Goal: Book appointment/travel/reservation

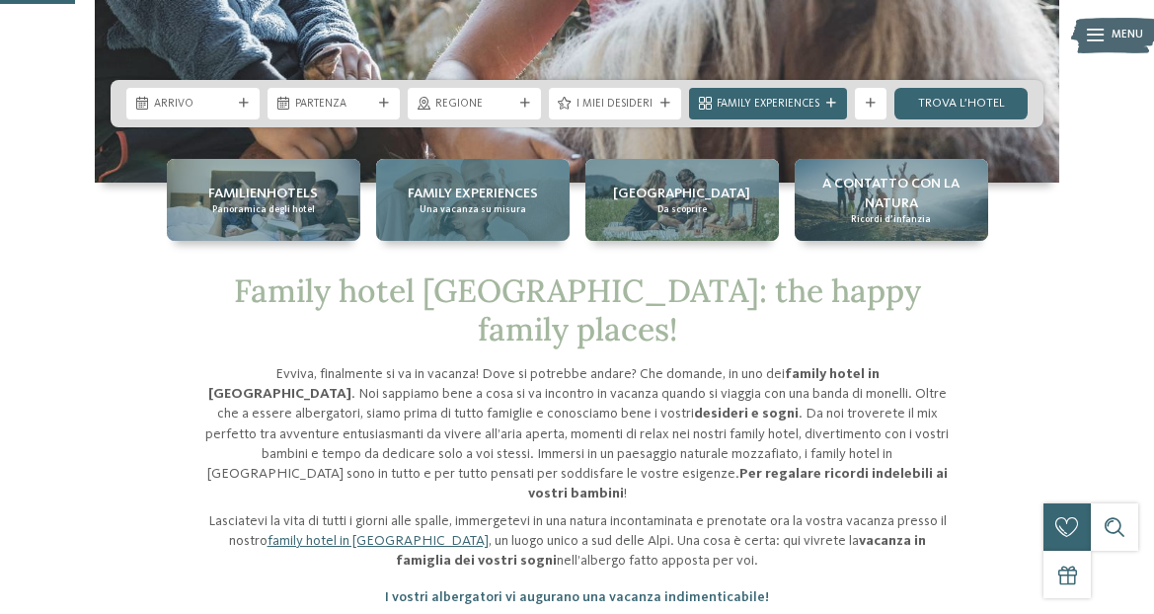
scroll to position [395, 0]
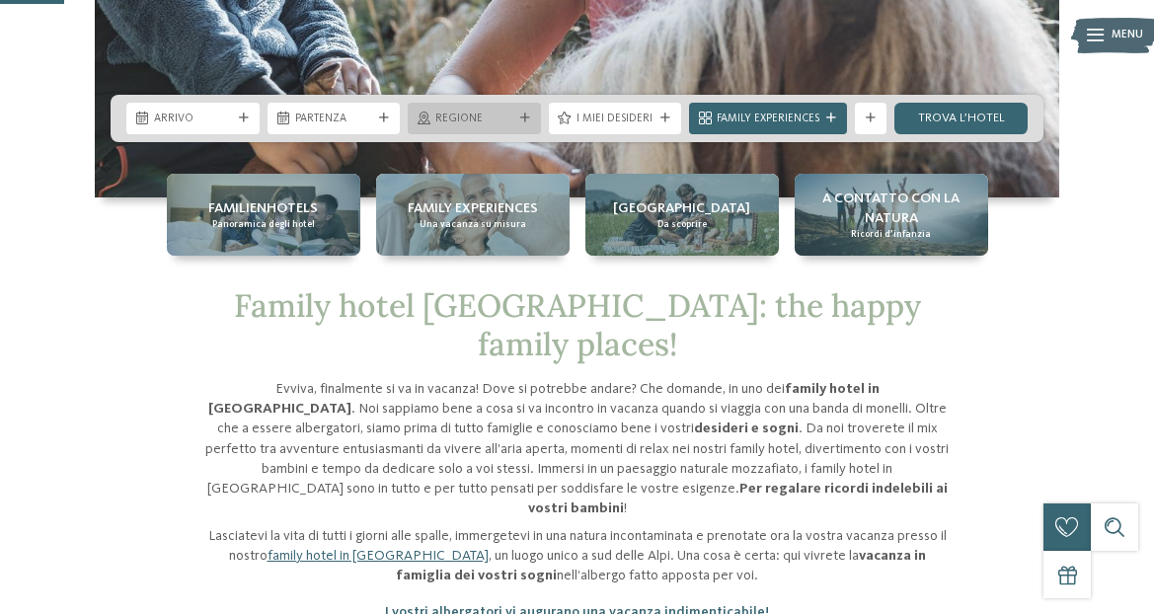
click at [526, 116] on icon at bounding box center [525, 119] width 10 height 10
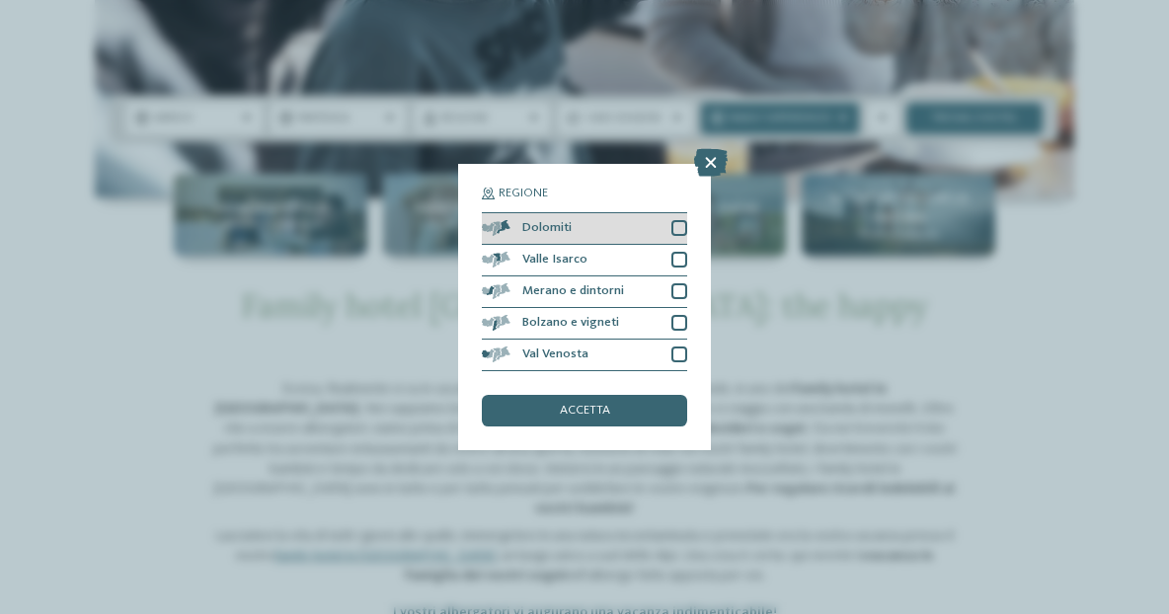
click at [682, 230] on div at bounding box center [679, 228] width 16 height 16
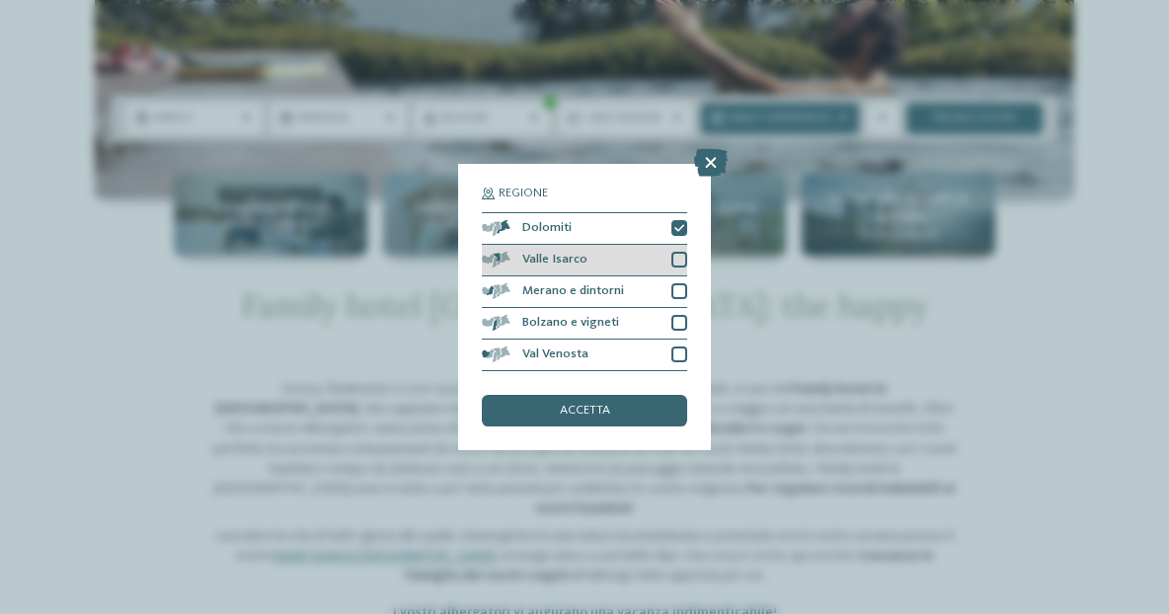
click at [673, 261] on div at bounding box center [679, 260] width 16 height 16
click at [635, 407] on div "accetta" at bounding box center [584, 411] width 205 height 32
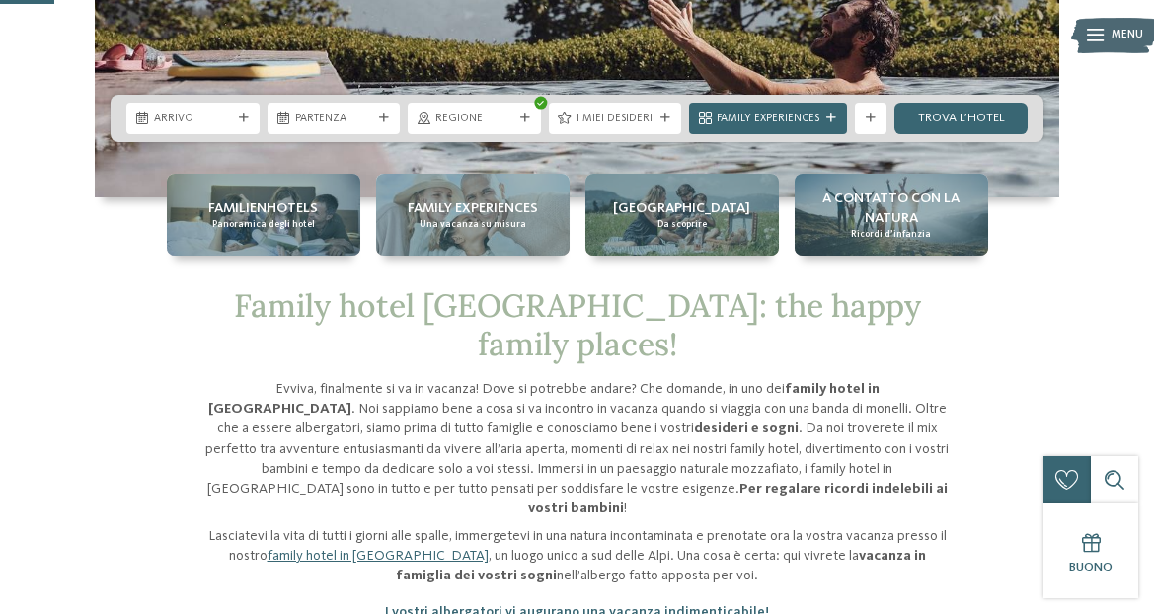
scroll to position [197, 0]
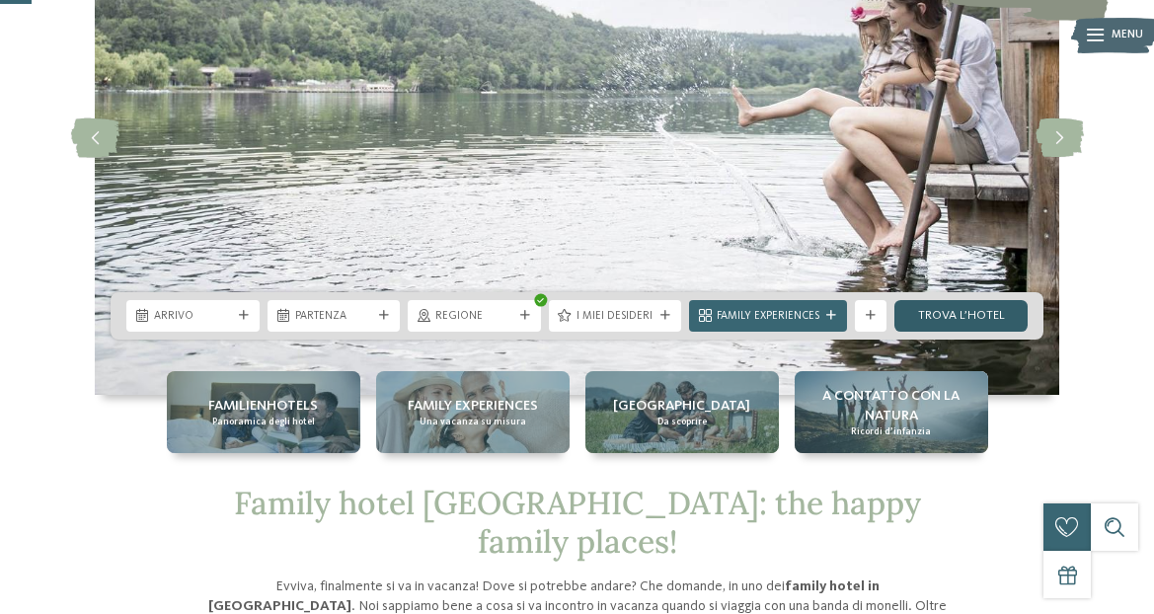
click at [983, 316] on link "trova l’hotel" at bounding box center [960, 316] width 133 height 32
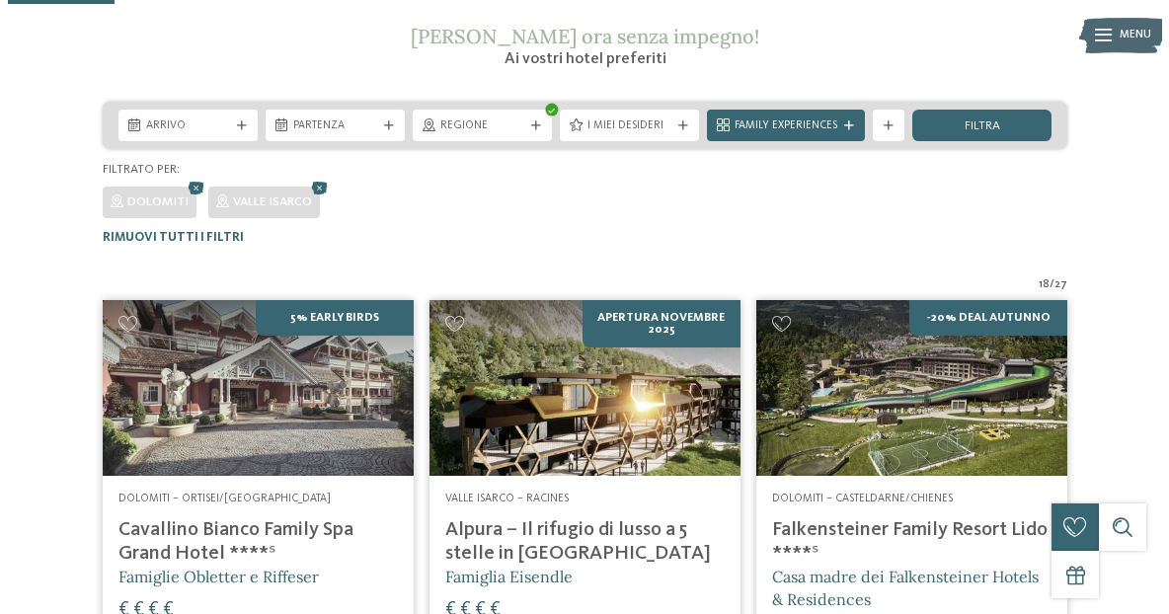
scroll to position [290, 0]
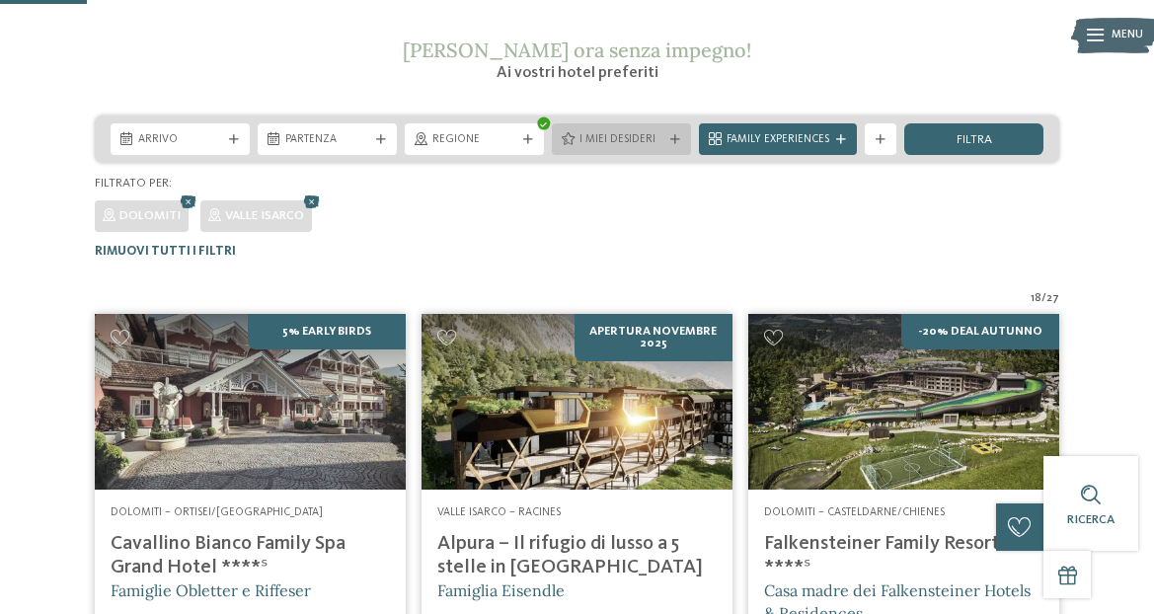
click at [679, 145] on div "I miei desideri" at bounding box center [621, 139] width 139 height 32
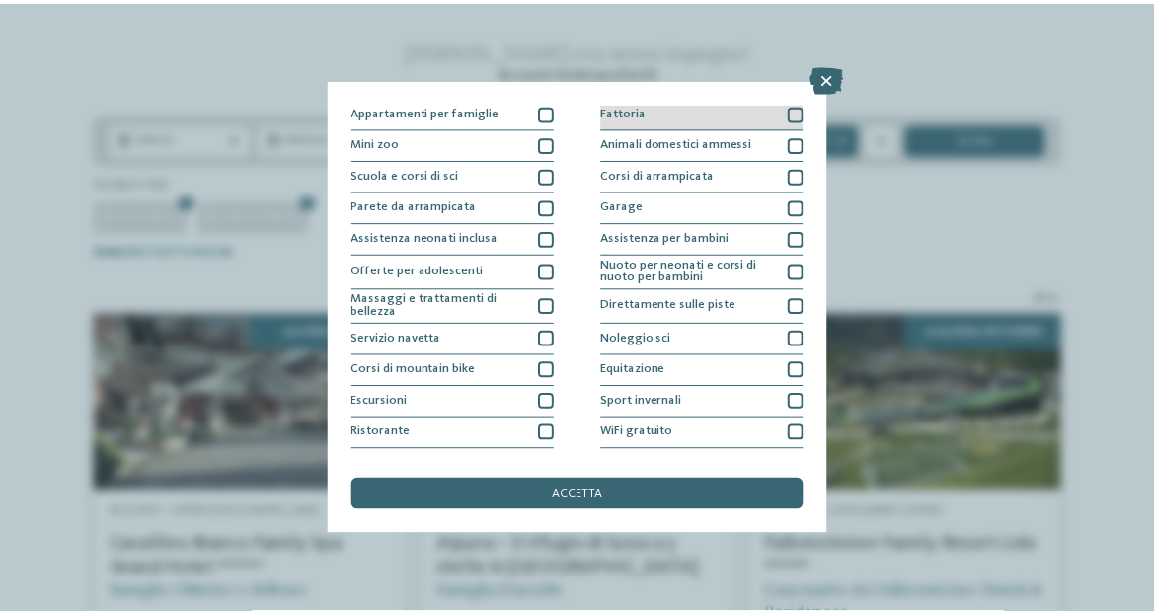
scroll to position [217, 0]
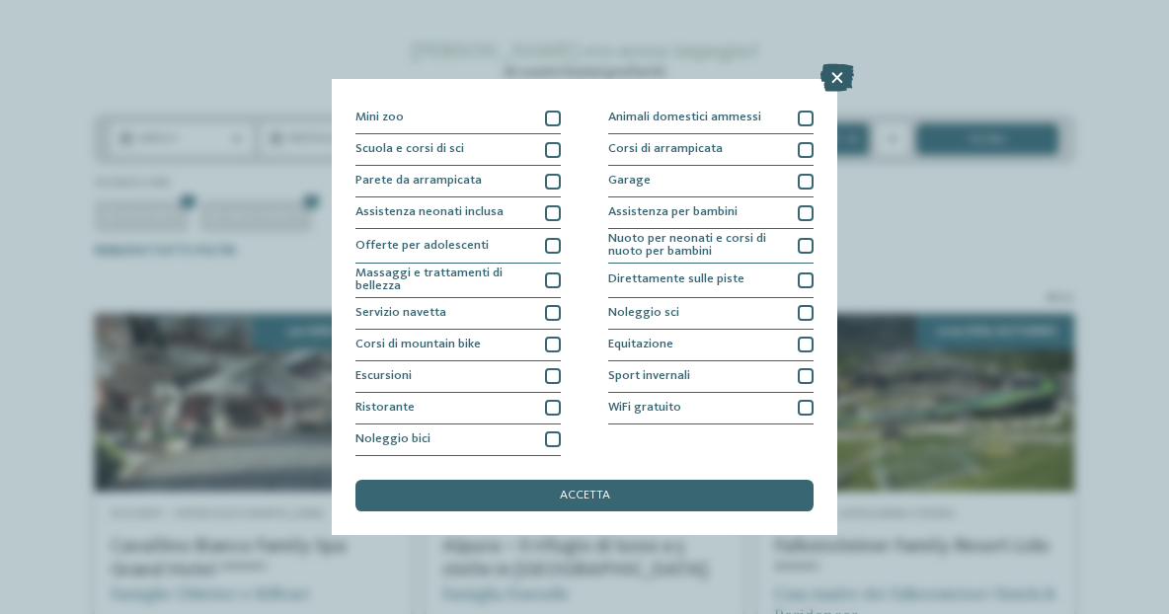
click at [844, 77] on icon at bounding box center [837, 78] width 34 height 28
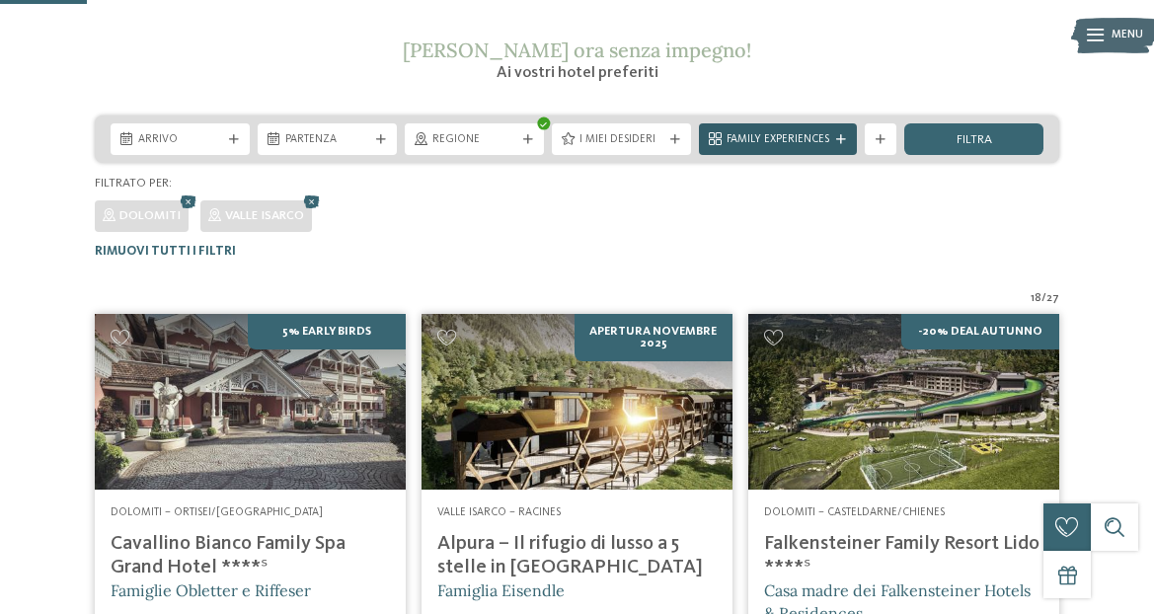
click at [830, 146] on div "Family Experiences" at bounding box center [778, 139] width 111 height 17
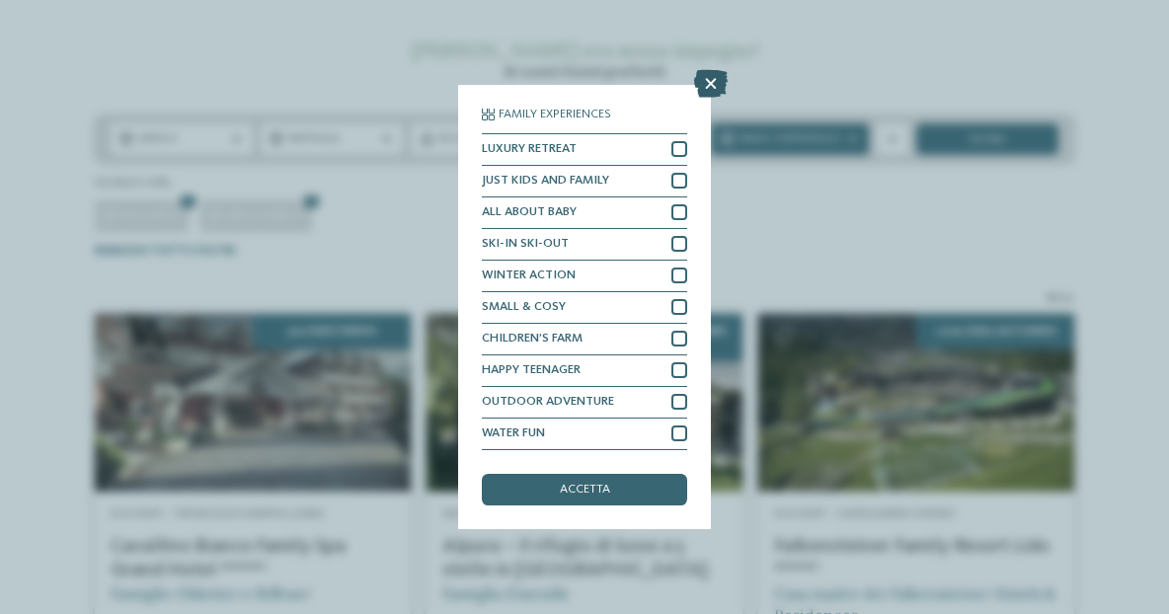
click at [710, 84] on icon at bounding box center [711, 84] width 34 height 28
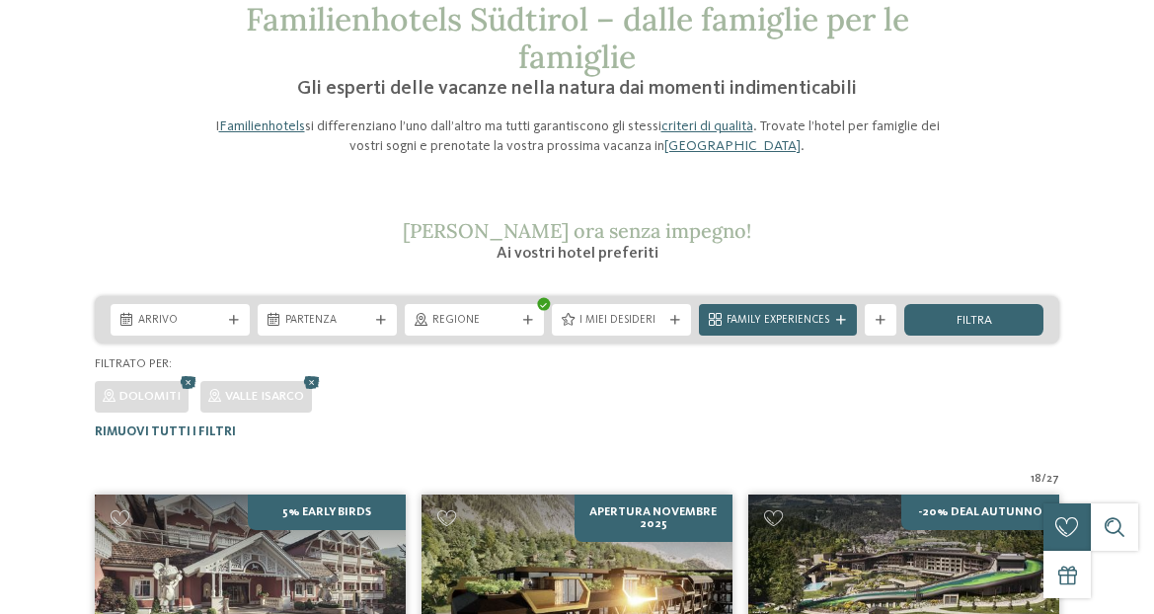
scroll to position [296, 0]
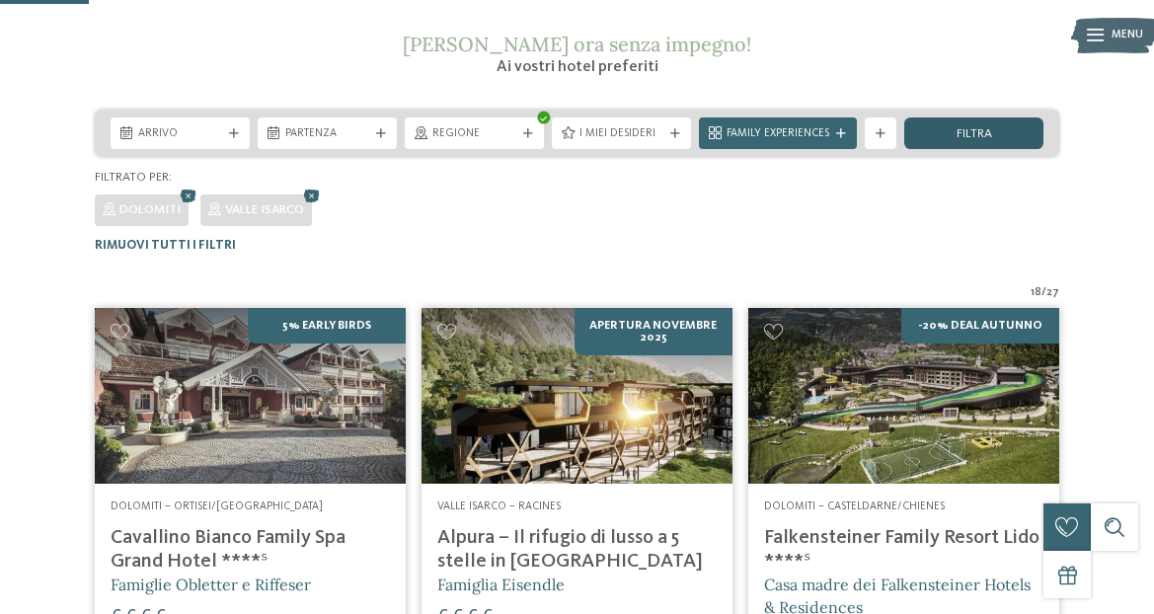
click at [937, 131] on div "filtra" at bounding box center [973, 133] width 139 height 32
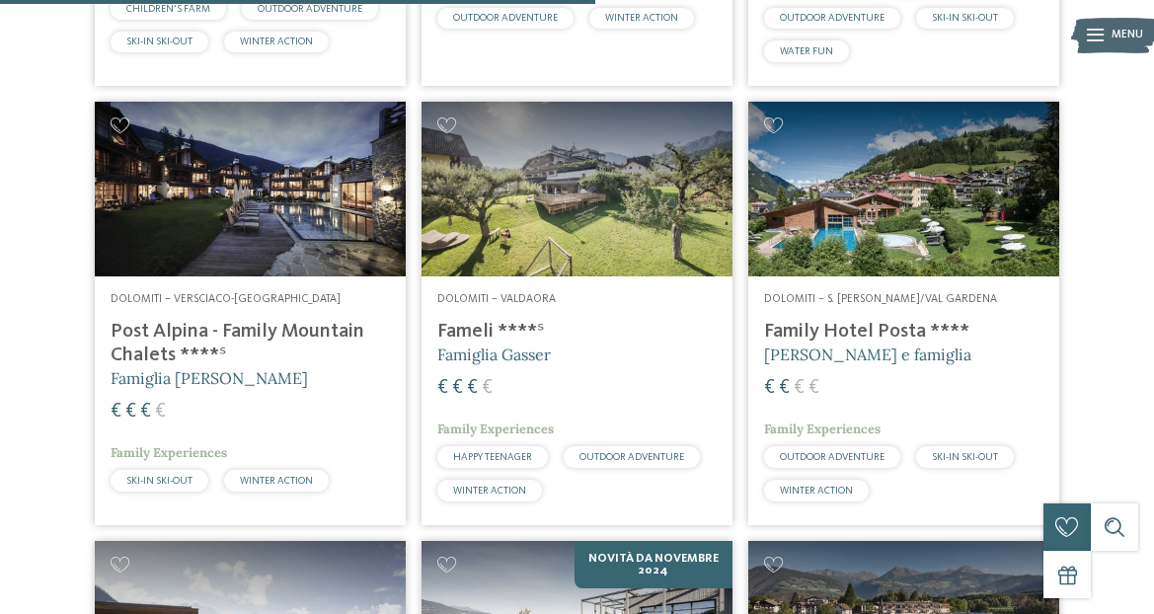
scroll to position [2073, 0]
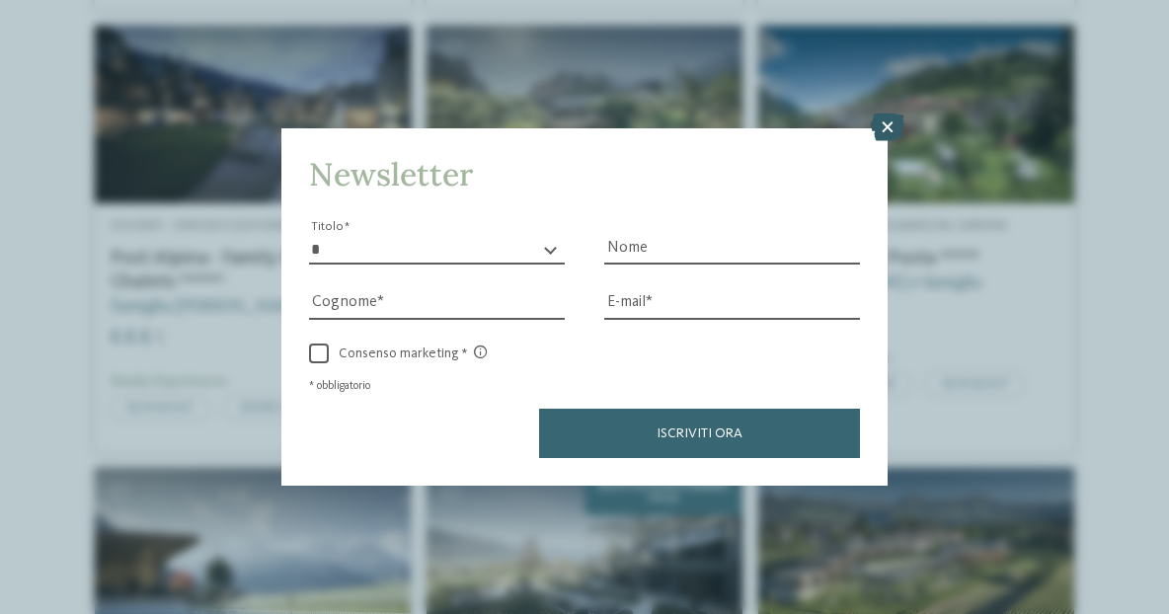
click at [901, 127] on icon at bounding box center [888, 128] width 34 height 28
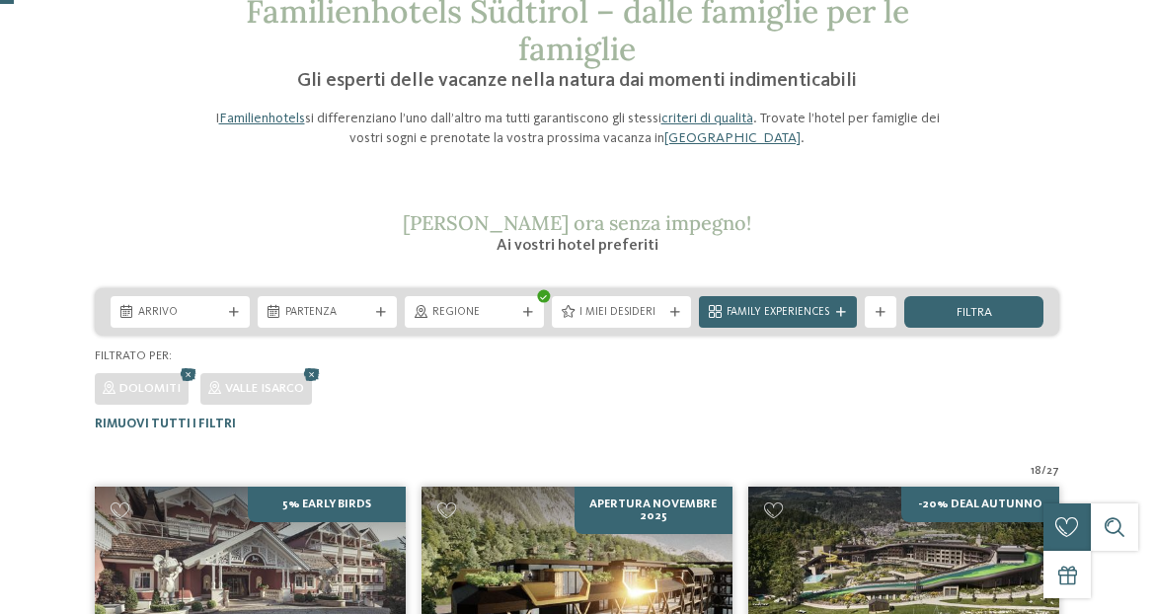
scroll to position [0, 0]
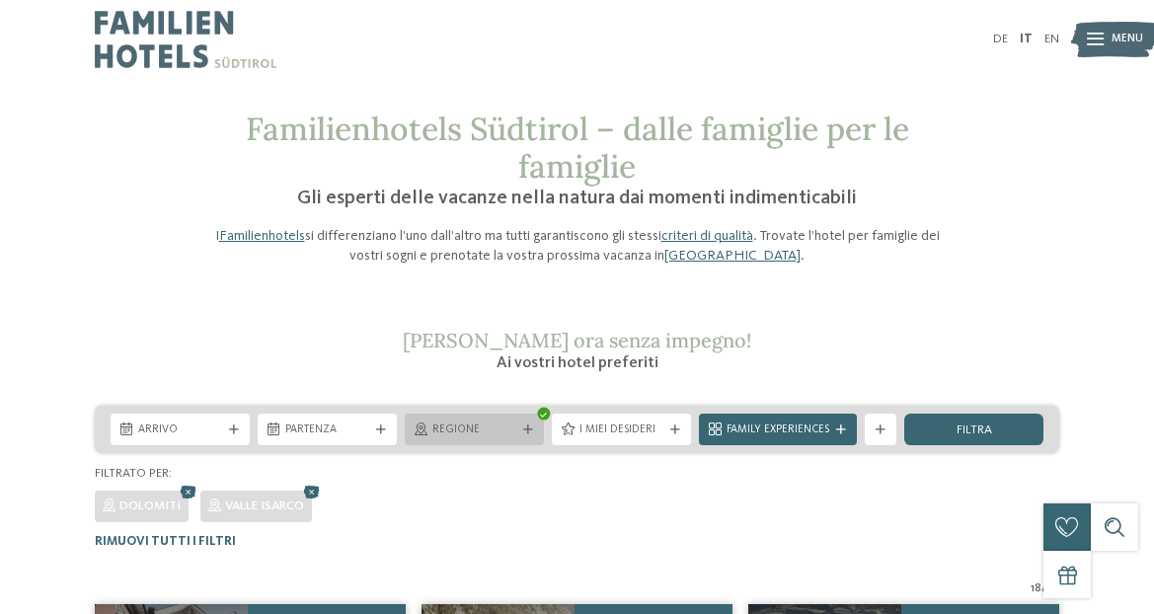
click at [528, 427] on icon at bounding box center [528, 430] width 10 height 10
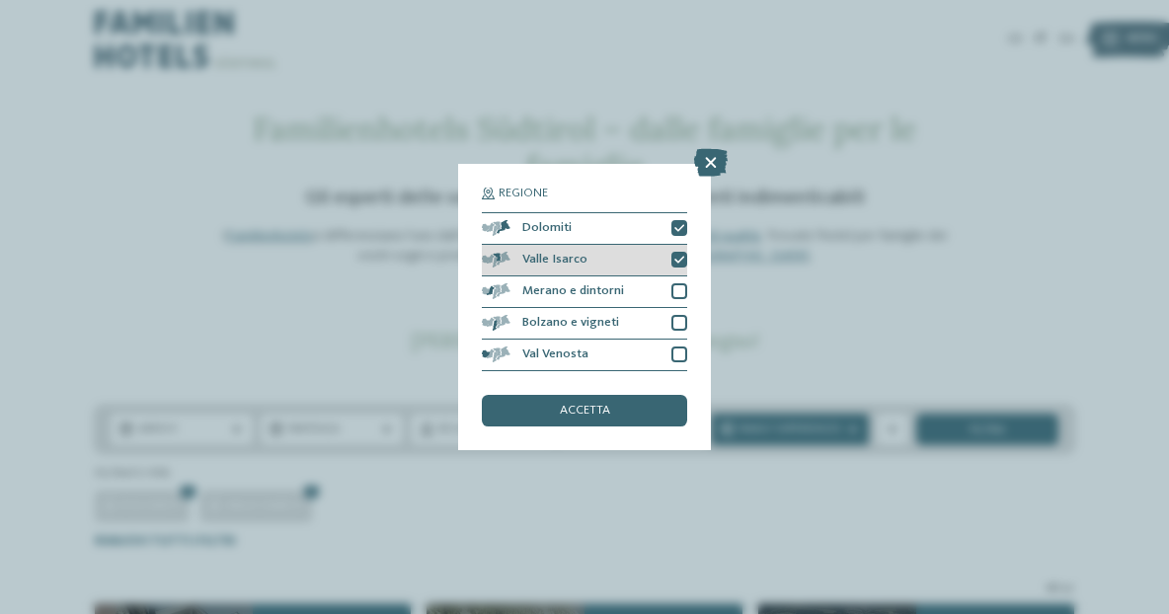
click at [682, 256] on icon at bounding box center [679, 261] width 10 height 10
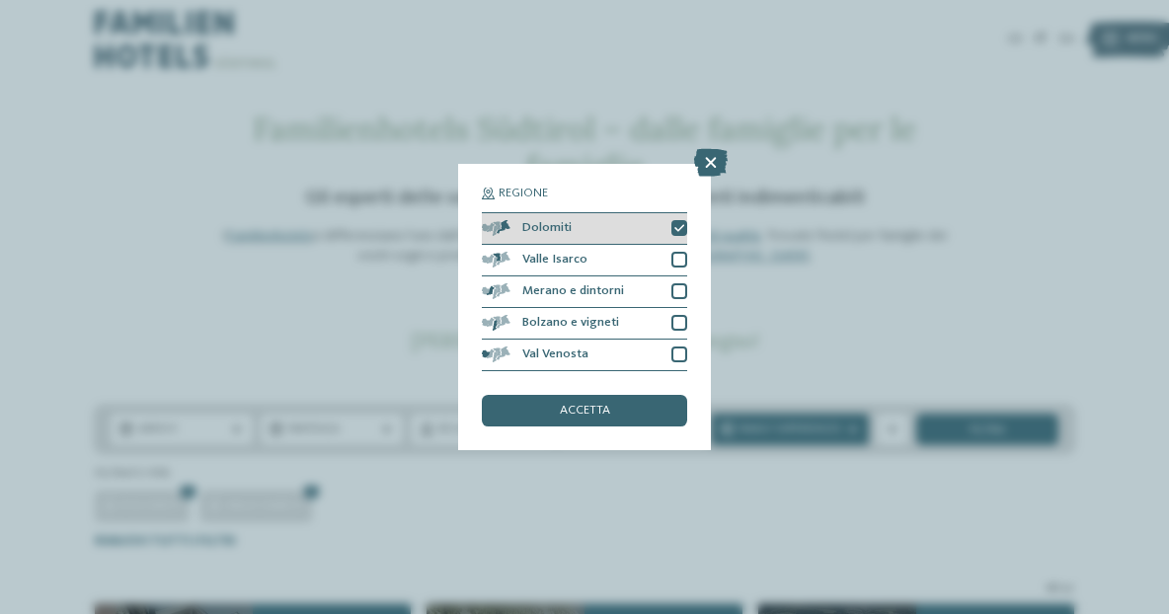
click at [680, 226] on icon at bounding box center [679, 229] width 10 height 10
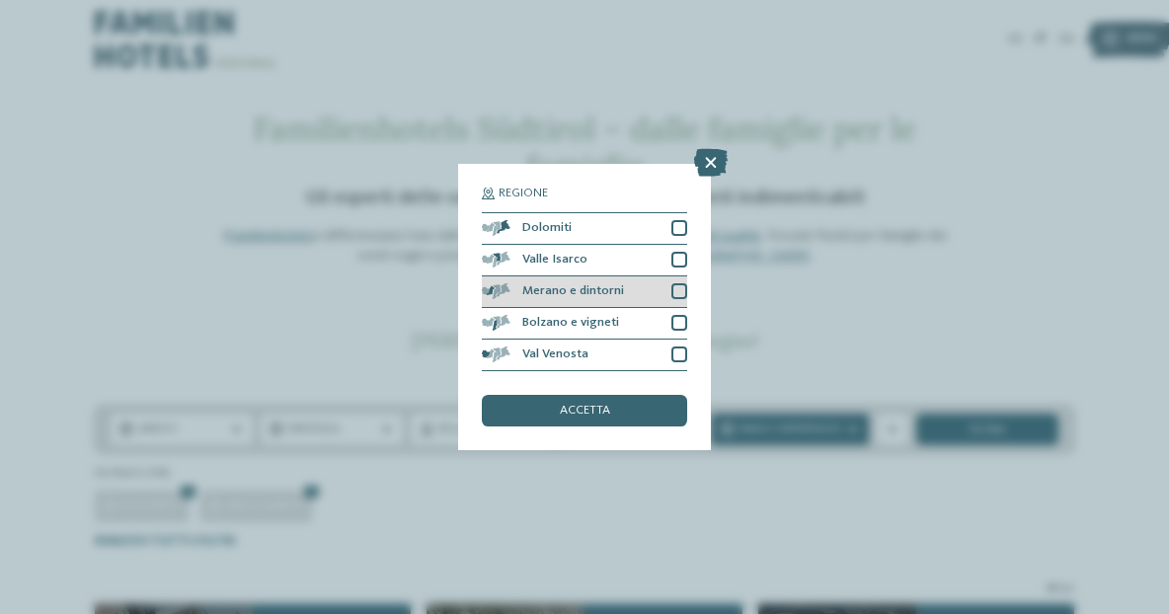
click at [686, 286] on div at bounding box center [679, 291] width 16 height 16
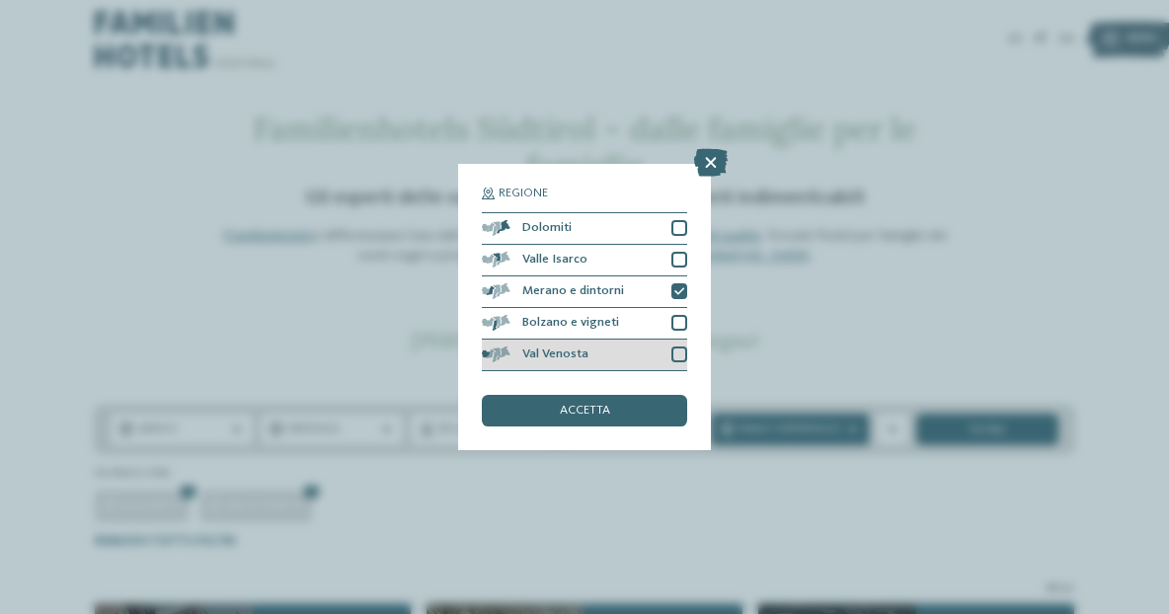
click at [674, 356] on div at bounding box center [679, 354] width 16 height 16
click at [670, 362] on div "Val Venosta" at bounding box center [584, 356] width 205 height 32
click at [660, 393] on div "Regione Dolomiti Valle Isarco" at bounding box center [584, 307] width 205 height 239
click at [658, 407] on div "accetta" at bounding box center [584, 411] width 205 height 32
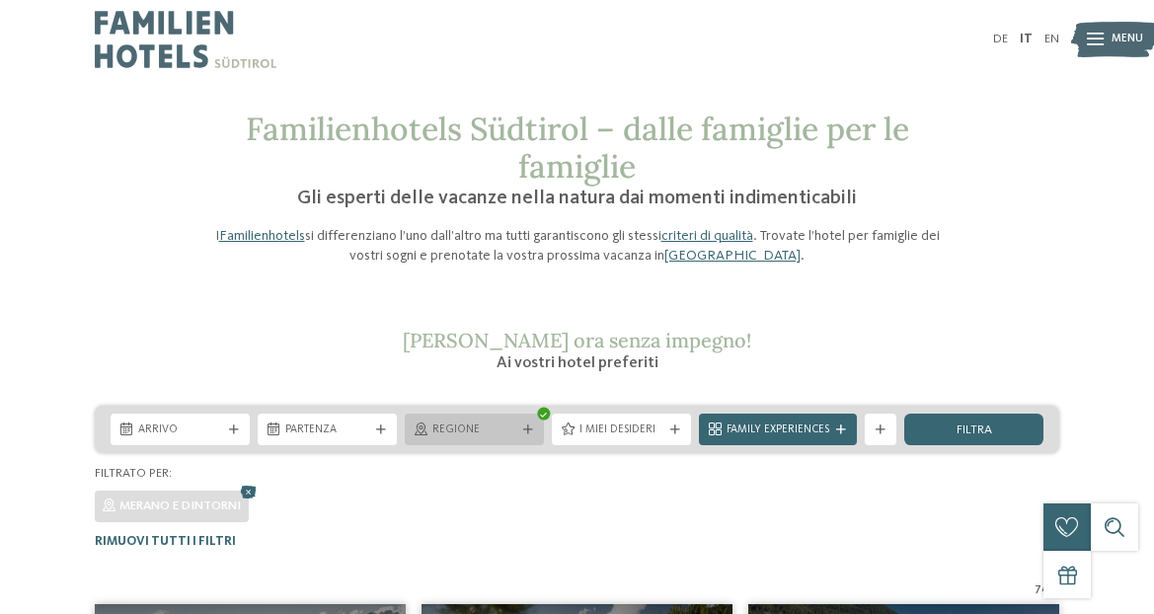
click at [526, 422] on div "Regione" at bounding box center [474, 430] width 139 height 32
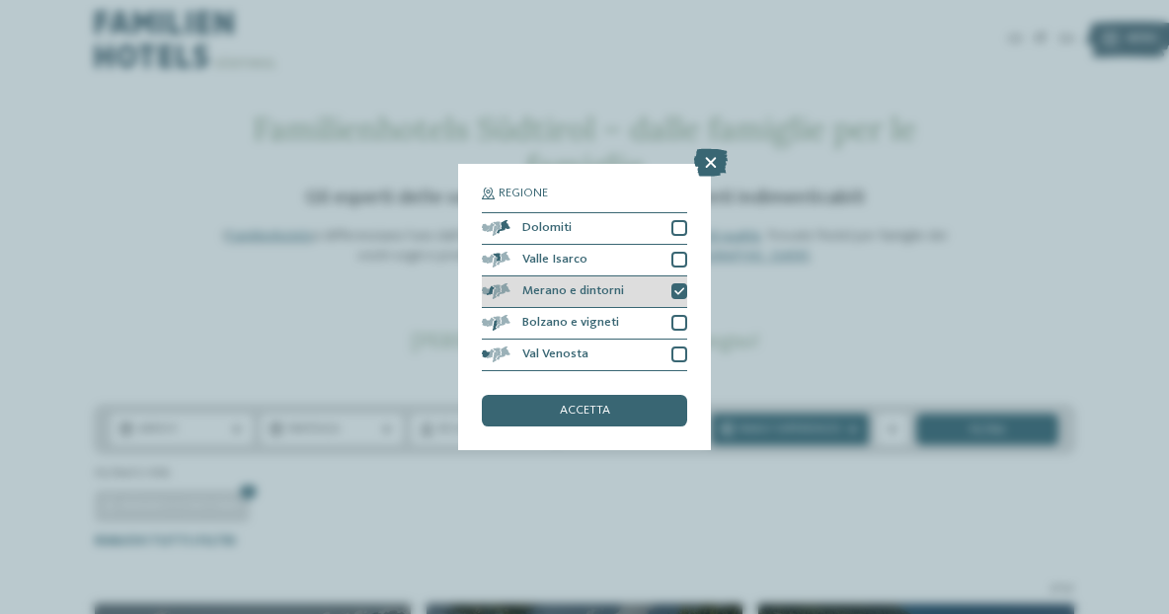
click at [677, 292] on icon at bounding box center [679, 292] width 10 height 10
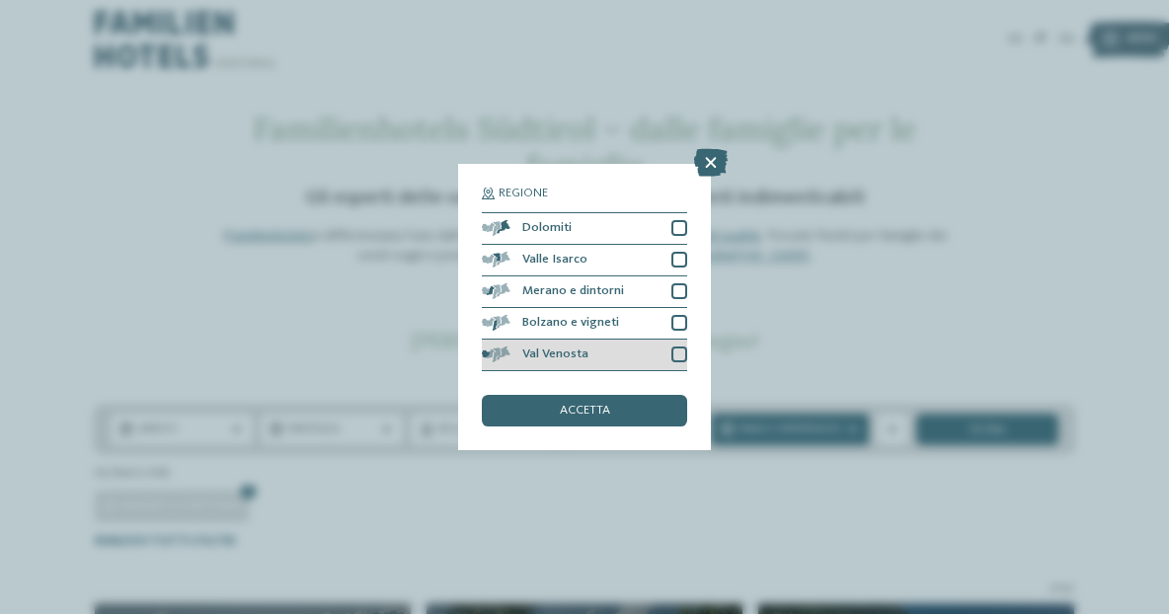
click at [669, 356] on div "Val Venosta" at bounding box center [584, 356] width 205 height 32
click at [659, 395] on div "accetta" at bounding box center [584, 411] width 205 height 32
